Goal: Find specific page/section: Find specific page/section

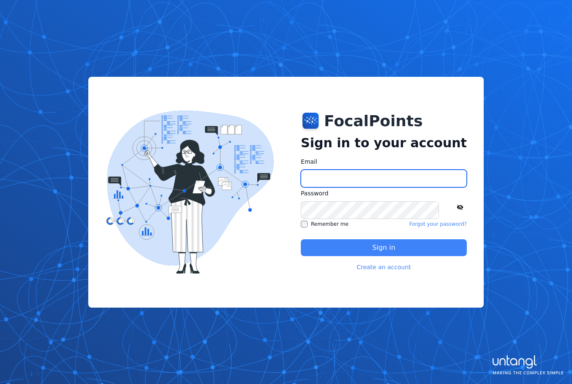
type input "**********"
click at [339, 243] on button "Sign in" at bounding box center [384, 248] width 166 height 17
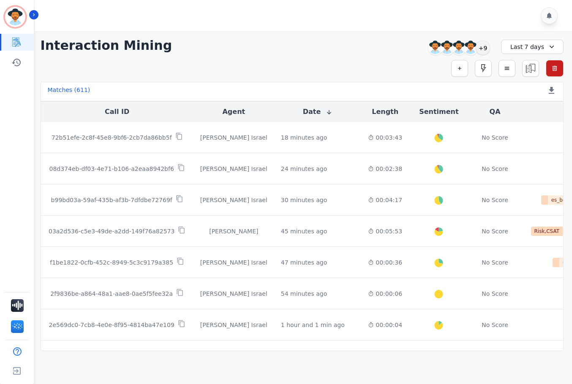
click at [509, 90] on div "Matches ( 611 ) Export Call List" at bounding box center [302, 91] width 523 height 19
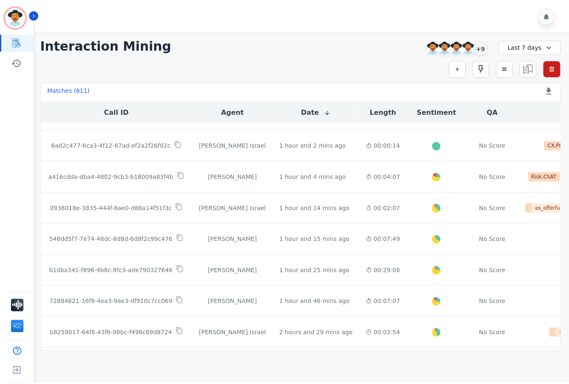
scroll to position [253, 0]
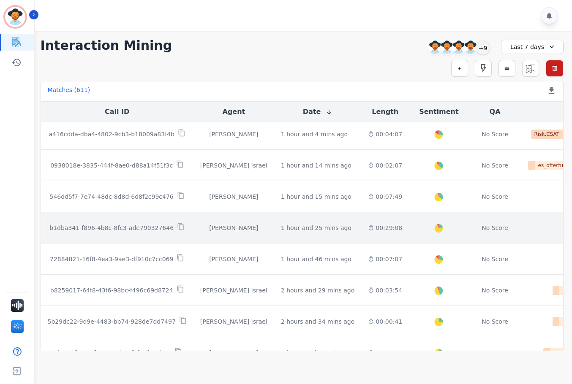
click at [361, 234] on td "00:29:08" at bounding box center [385, 227] width 48 height 31
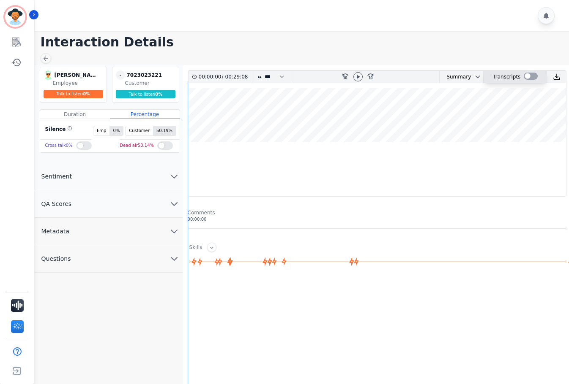
click at [525, 71] on div at bounding box center [530, 77] width 14 height 12
click at [526, 71] on div at bounding box center [530, 77] width 14 height 12
click at [528, 76] on div at bounding box center [530, 76] width 14 height 7
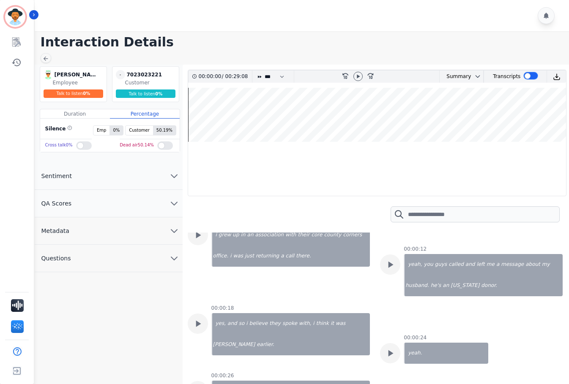
scroll to position [84, 0]
click at [557, 75] on img at bounding box center [557, 77] width 8 height 8
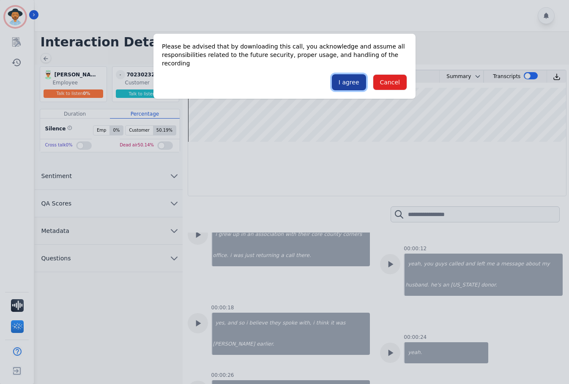
click at [347, 74] on button "I agree" at bounding box center [349, 82] width 34 height 16
